Goal: Contribute content

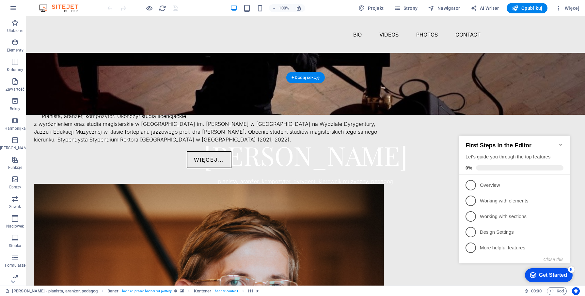
scroll to position [139, 0]
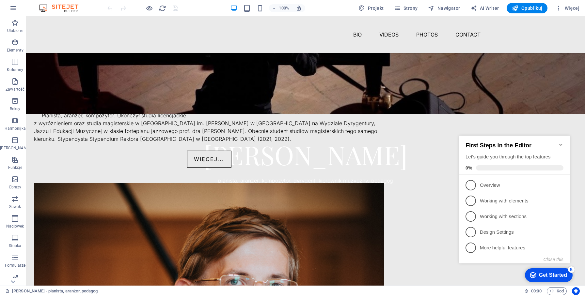
click at [560, 144] on icon "Minimize checklist" at bounding box center [560, 145] width 3 height 2
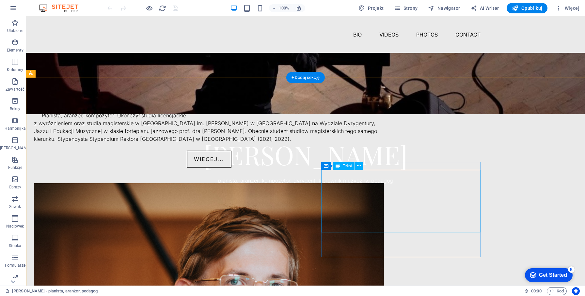
click at [384, 143] on div "Pianista, aranżer, kompozytor. Ukończył studia licencjackie z wyróżnieniem oraz…" at bounding box center [209, 127] width 350 height 31
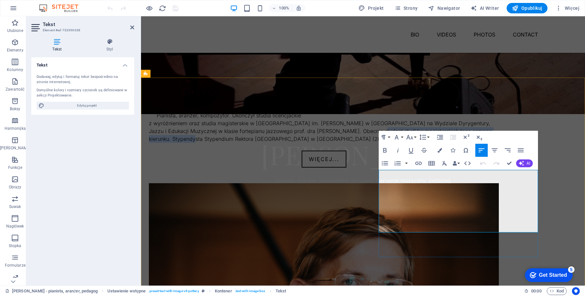
drag, startPoint x: 490, startPoint y: 213, endPoint x: 480, endPoint y: 207, distance: 11.4
click at [480, 143] on p "Pianista, aranżer, kompozytor. Ukończył studia licencjackie z wyróżnieniem oraz…" at bounding box center [324, 127] width 350 height 31
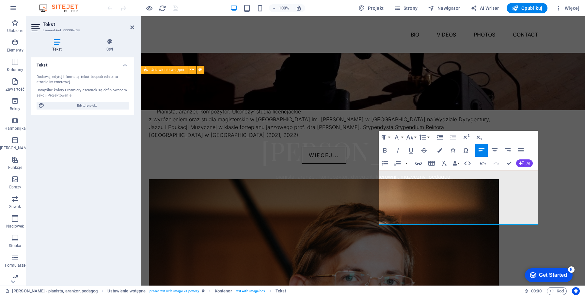
click at [467, 274] on div "Pianista, aranżer, kompozytor. Ukończył studia licencjackie z wyróżnieniem oraz…" at bounding box center [363, 269] width 444 height 390
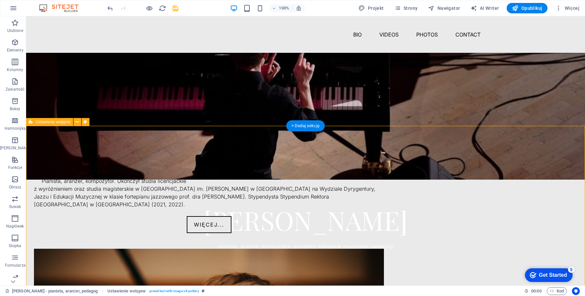
scroll to position [11, 0]
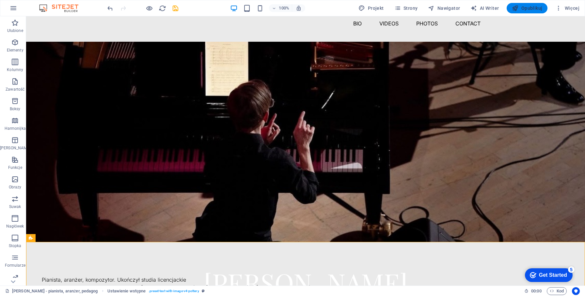
click at [528, 9] on span "Opublikuj" at bounding box center [527, 8] width 30 height 7
